Goal: Task Accomplishment & Management: Use online tool/utility

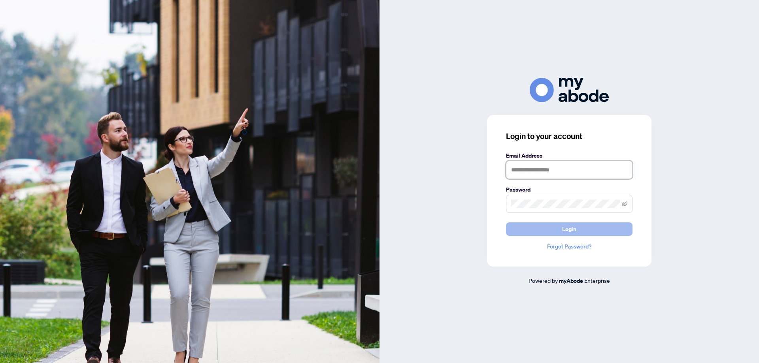
type input "**********"
click at [568, 226] on span "Login" at bounding box center [569, 229] width 14 height 13
click at [571, 229] on span "Login" at bounding box center [569, 229] width 14 height 13
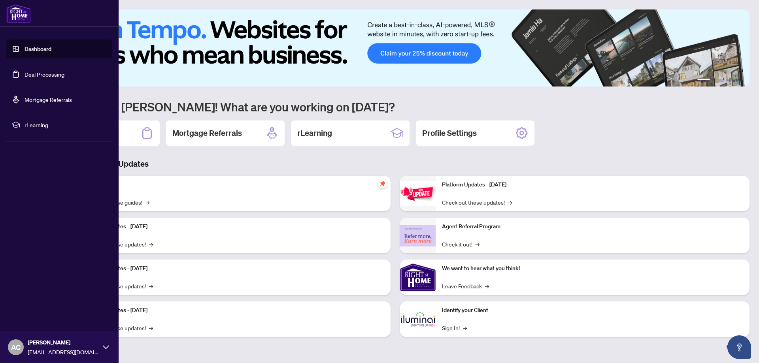
click at [43, 75] on link "Deal Processing" at bounding box center [45, 74] width 40 height 7
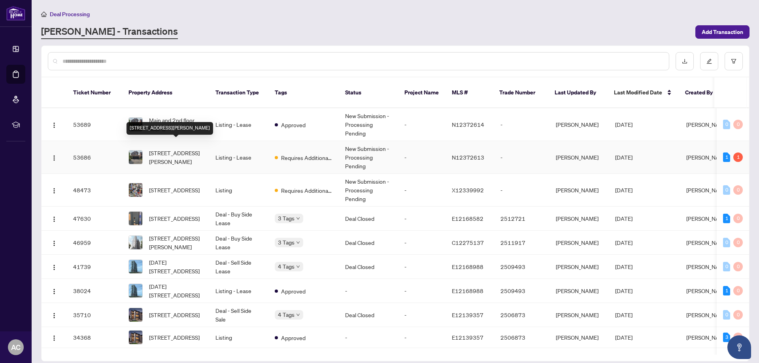
click at [161, 149] on span "[STREET_ADDRESS][PERSON_NAME]" at bounding box center [176, 157] width 54 height 17
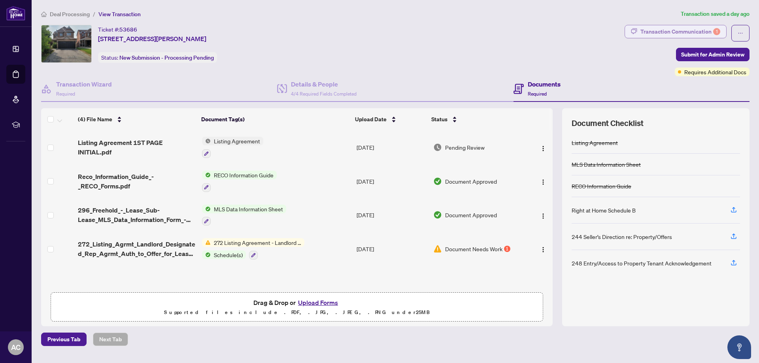
click at [695, 30] on div "Transaction Communication 1" at bounding box center [680, 31] width 80 height 13
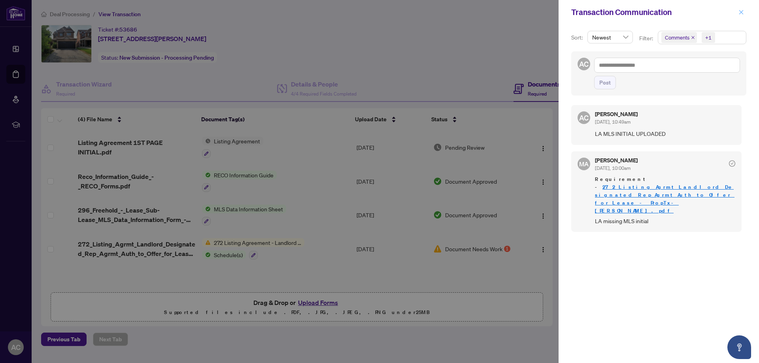
click at [740, 9] on icon "close" at bounding box center [741, 12] width 6 height 6
